Goal: Task Accomplishment & Management: Complete application form

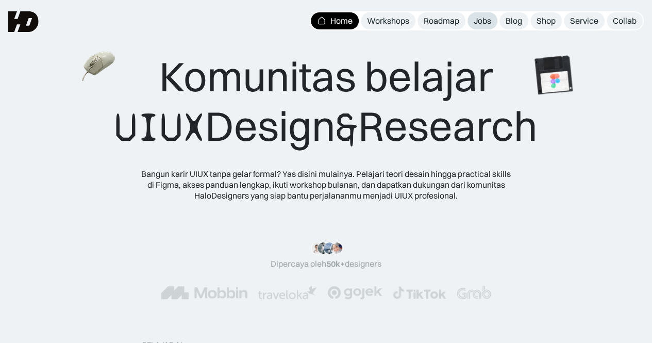
click at [490, 19] on div "Jobs" at bounding box center [482, 20] width 18 height 11
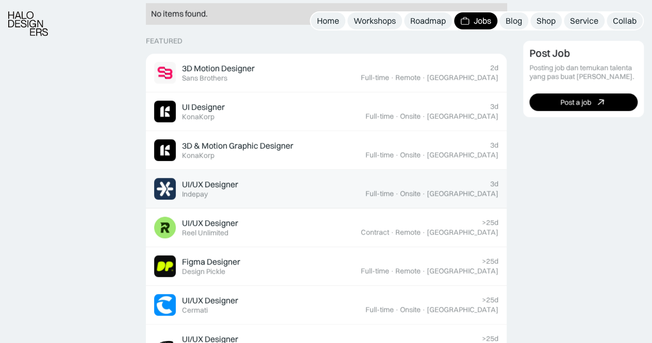
scroll to position [309, 0]
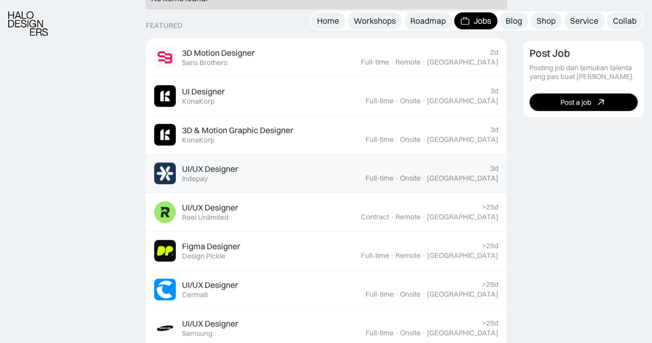
click at [246, 175] on div "UI/UX Designer Featured Indepay" at bounding box center [259, 173] width 211 height 22
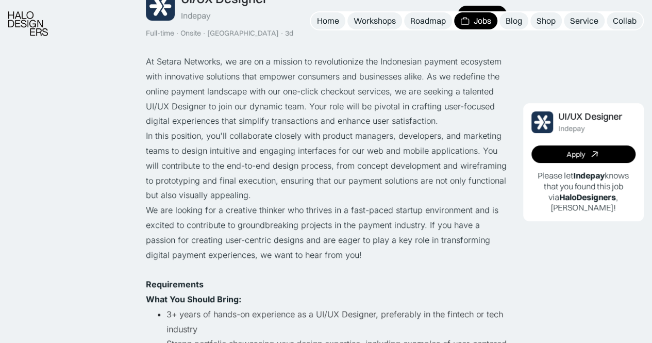
scroll to position [155, 0]
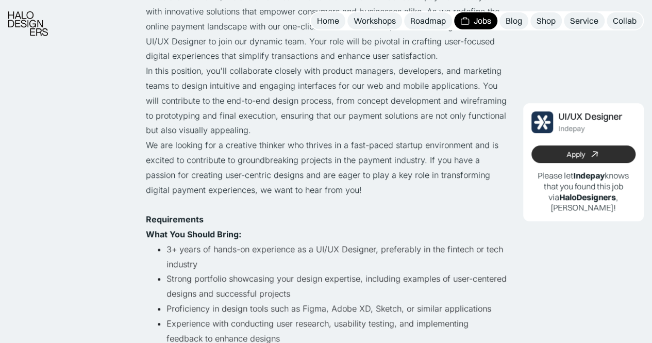
click at [583, 156] on div "Apply" at bounding box center [575, 154] width 19 height 9
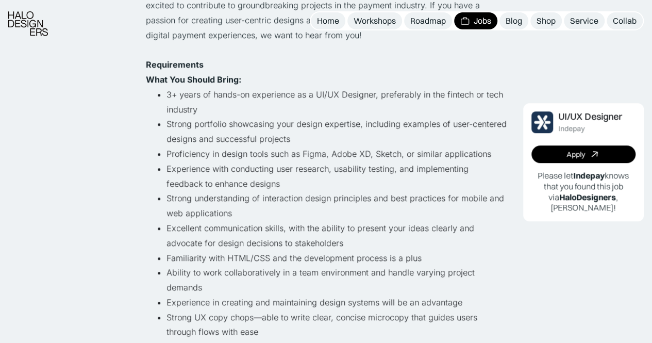
scroll to position [361, 0]
